Goal: Task Accomplishment & Management: Complete application form

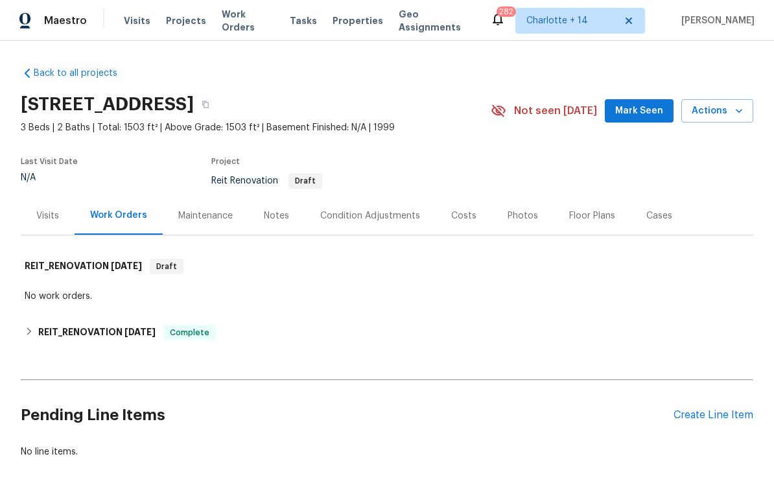
click at [730, 416] on div "Create Line Item" at bounding box center [713, 415] width 80 height 12
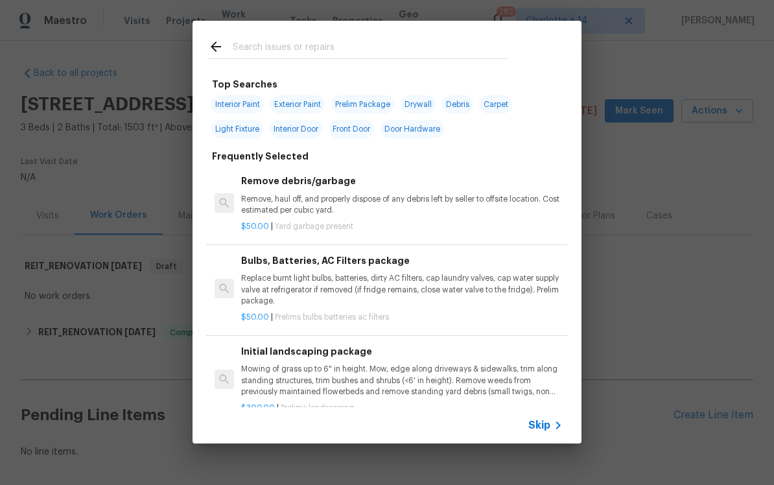
click at [265, 51] on input "text" at bounding box center [370, 48] width 275 height 19
type input "Fencing"
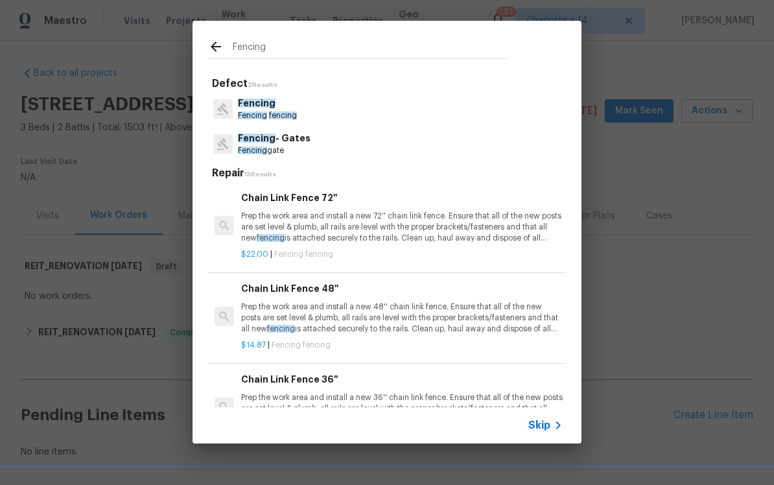
click at [247, 116] on span "Fencing" at bounding box center [252, 115] width 29 height 8
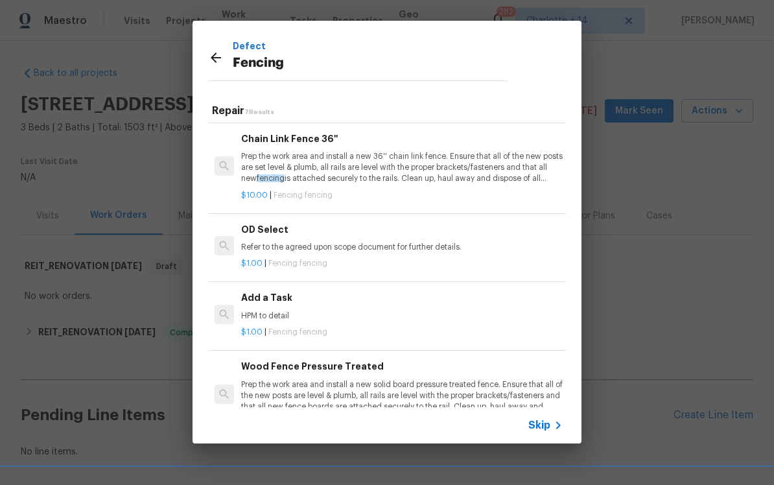
scroll to position [179, 0]
click at [263, 317] on p "HPM to detail" at bounding box center [401, 315] width 321 height 11
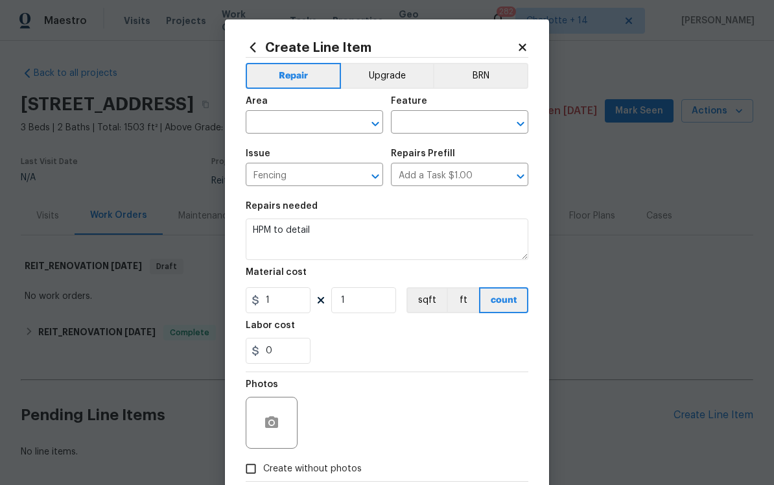
click at [257, 125] on input "text" at bounding box center [296, 123] width 101 height 20
click at [261, 176] on li "Exterior Overall" at bounding box center [314, 174] width 137 height 21
type input "Exterior Overall"
click at [455, 119] on input "text" at bounding box center [441, 123] width 101 height 20
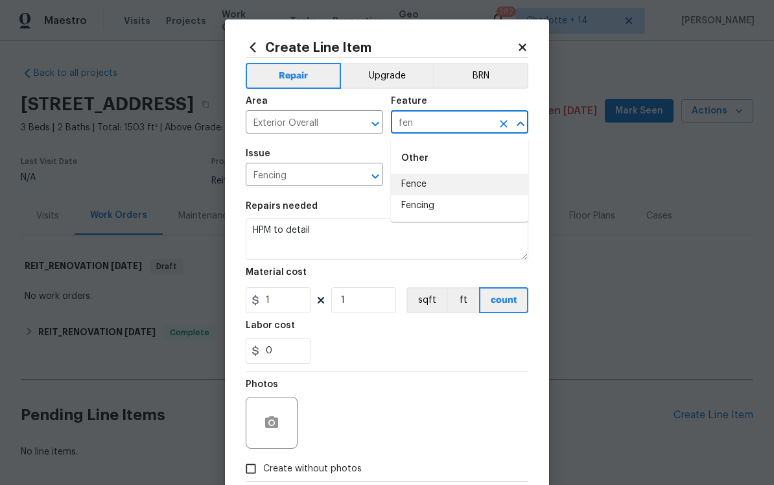
click at [460, 181] on li "Fence" at bounding box center [459, 184] width 137 height 21
type input "Fence"
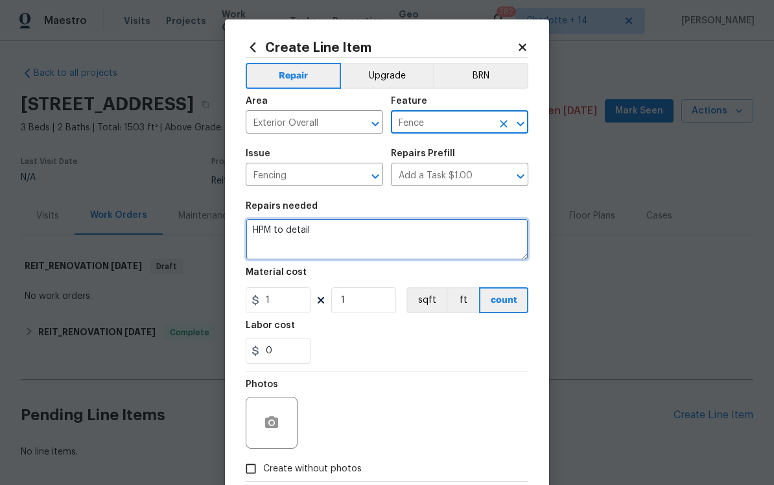
click at [262, 236] on textarea "HPM to detail" at bounding box center [387, 238] width 283 height 41
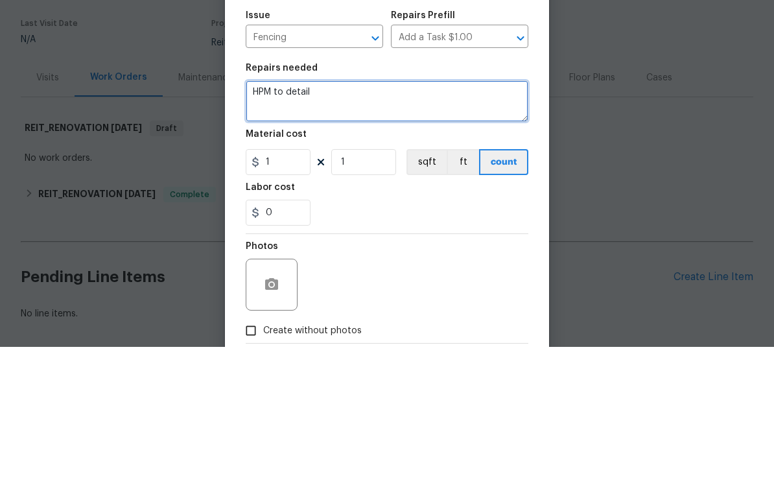
click at [270, 218] on textarea "HPM to detail" at bounding box center [387, 238] width 283 height 41
click at [274, 218] on textarea "HPM to detail" at bounding box center [387, 238] width 283 height 41
type textarea "I"
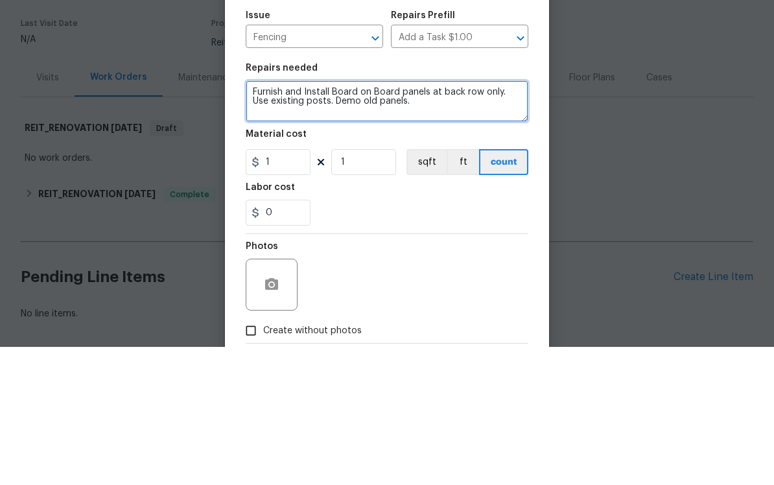
scroll to position [3, 0]
click at [246, 218] on textarea "Furnish and Install Board on Board panels at back row only. Use existing posts.…" at bounding box center [387, 238] width 283 height 41
click at [257, 218] on textarea "- Furnish and Install Board on Board panels at back row only. Use existing post…" at bounding box center [387, 238] width 283 height 41
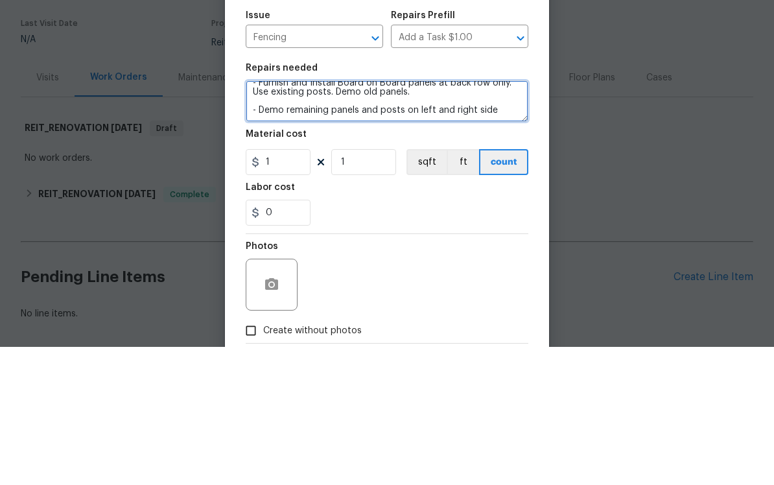
scroll to position [19, 0]
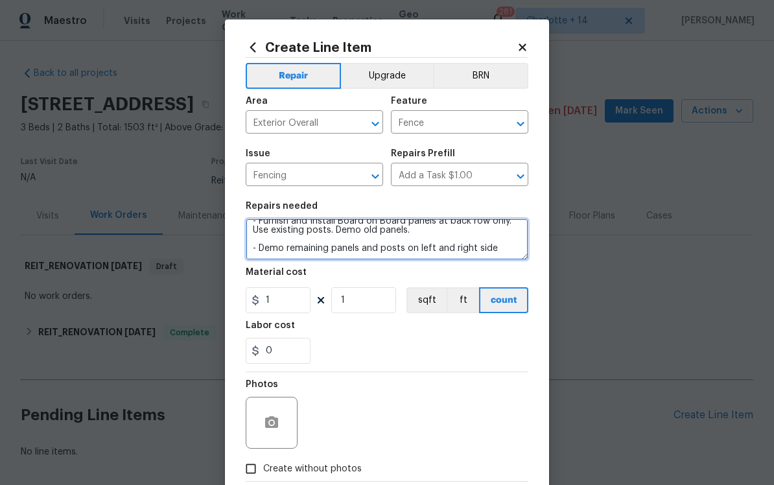
type textarea "- Furnish and Install Board on Board panels at back row only. Use existing post…"
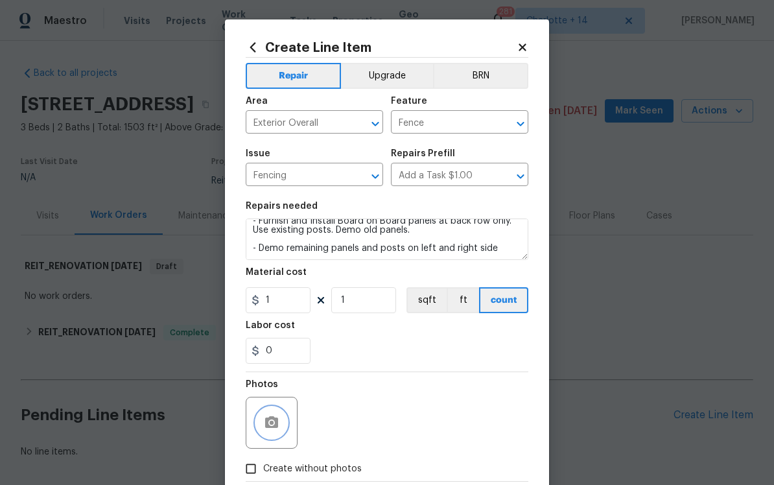
click at [266, 420] on icon "button" at bounding box center [271, 422] width 13 height 12
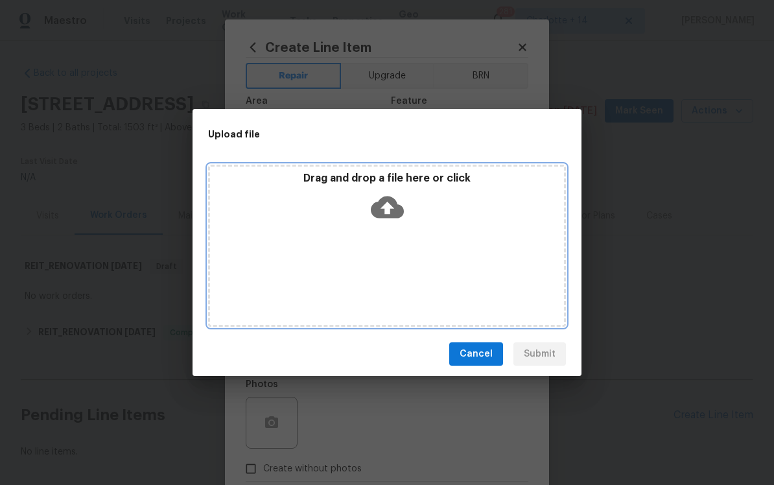
click at [379, 215] on icon at bounding box center [387, 207] width 33 height 22
